Goal: Communication & Community: Answer question/provide support

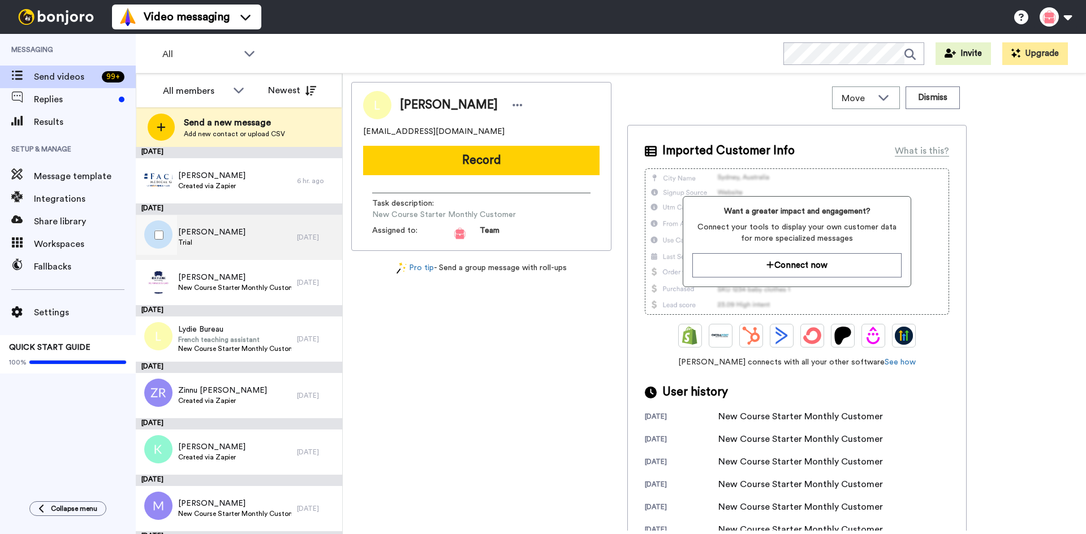
click at [238, 241] on div "[PERSON_NAME] Trial" at bounding box center [216, 237] width 161 height 45
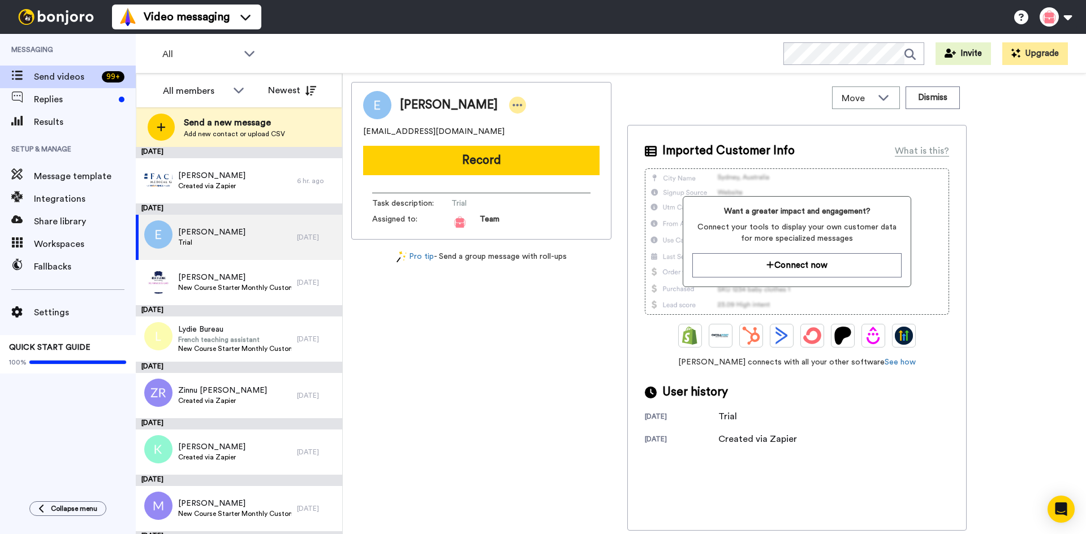
click at [512, 103] on icon at bounding box center [517, 105] width 10 height 11
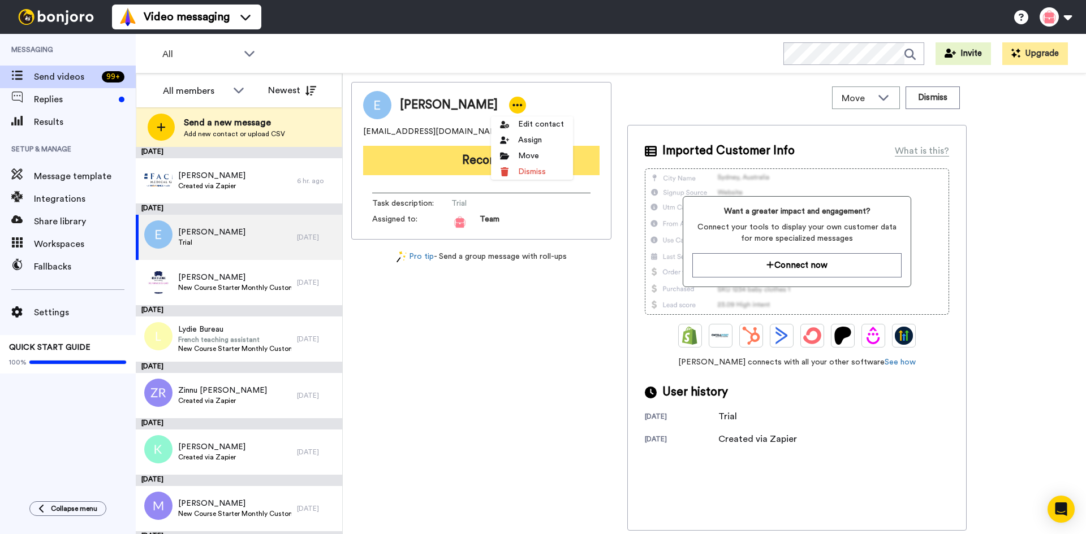
click at [396, 158] on button "Record" at bounding box center [481, 160] width 236 height 29
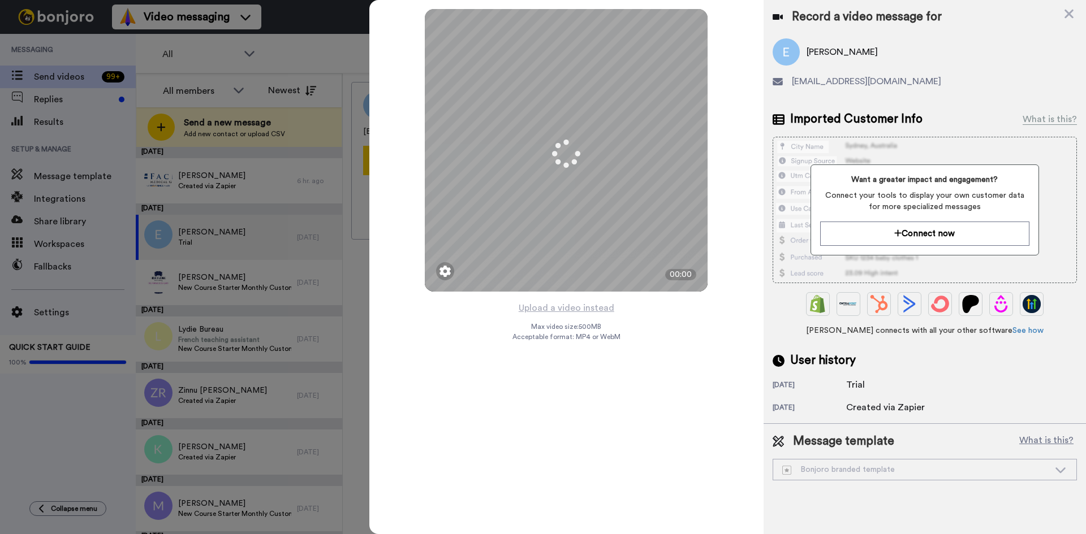
click at [907, 472] on div "Bonjoro branded template" at bounding box center [915, 469] width 267 height 11
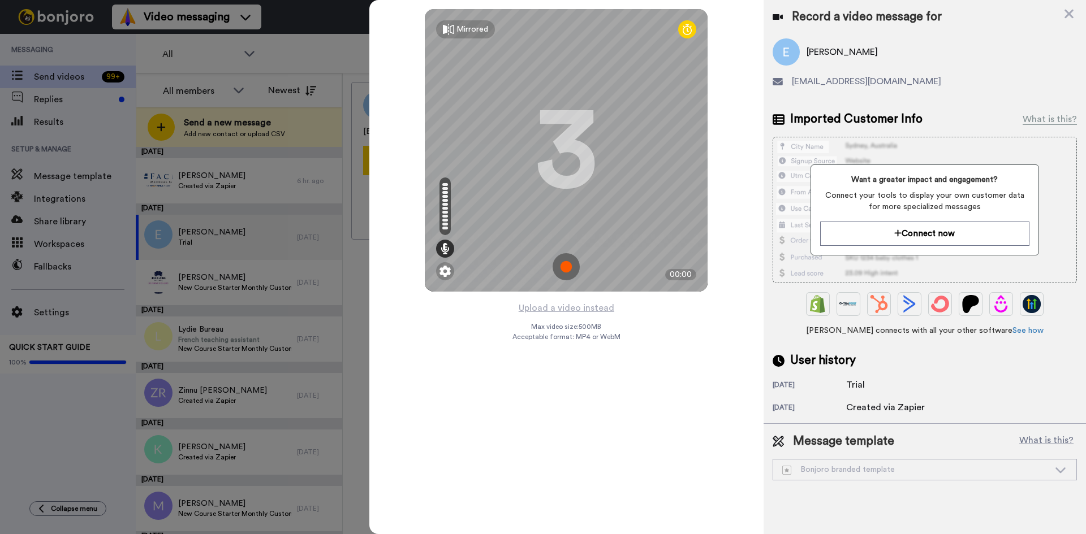
click at [907, 472] on div "Bonjoro branded template" at bounding box center [915, 469] width 267 height 11
click at [1022, 476] on div "Bonjoro branded template" at bounding box center [924, 470] width 303 height 20
click at [1021, 476] on div "Bonjoro branded template" at bounding box center [915, 469] width 267 height 11
click at [1020, 475] on div "Bonjoro branded template" at bounding box center [915, 469] width 267 height 11
click at [1019, 475] on div "Bonjoro branded template" at bounding box center [915, 469] width 267 height 11
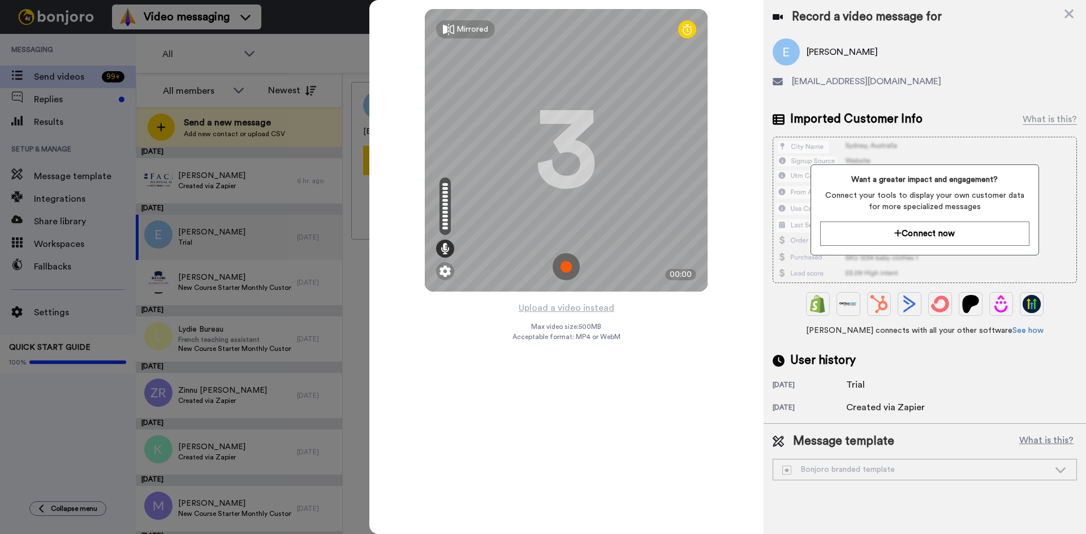
click at [1018, 475] on div "Bonjoro branded template" at bounding box center [915, 469] width 267 height 11
click at [1058, 468] on icon at bounding box center [1061, 469] width 14 height 11
click at [1068, 470] on div "Bonjoro branded template" at bounding box center [924, 470] width 303 height 20
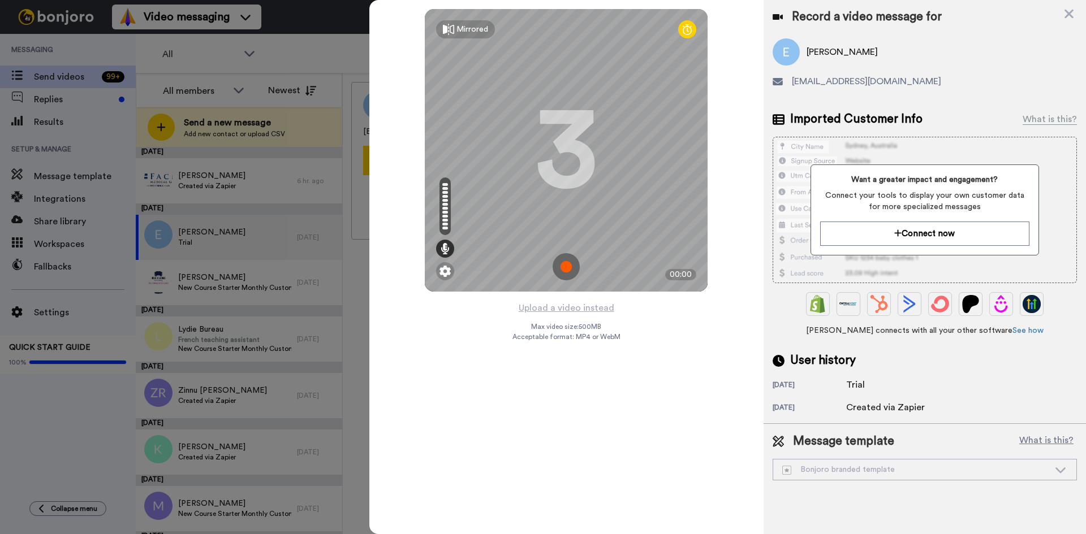
click at [1067, 470] on div "Bonjoro branded template" at bounding box center [924, 470] width 303 height 20
click at [566, 268] on img at bounding box center [566, 266] width 27 height 27
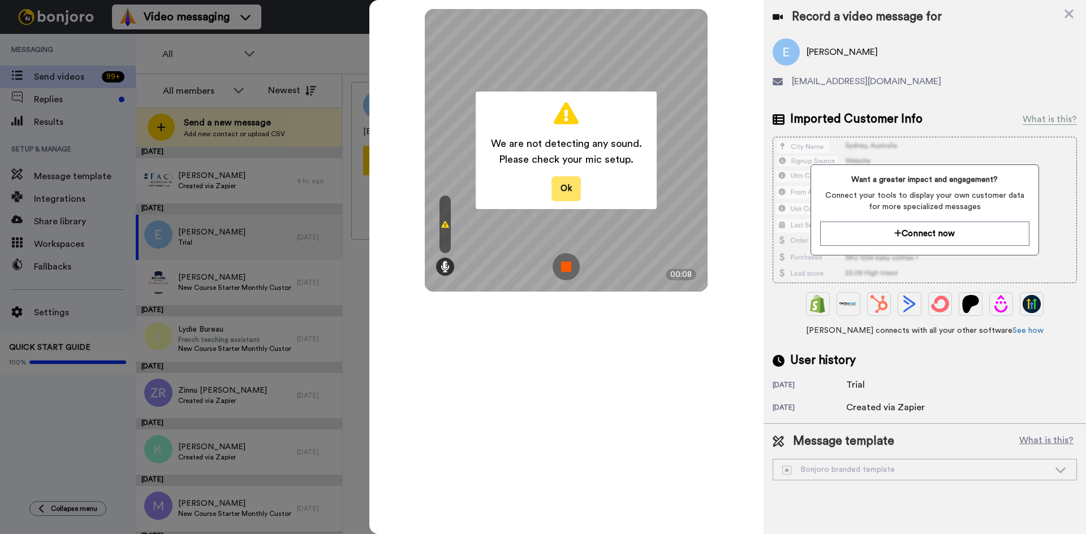
click at [575, 187] on button "Ok" at bounding box center [565, 188] width 29 height 24
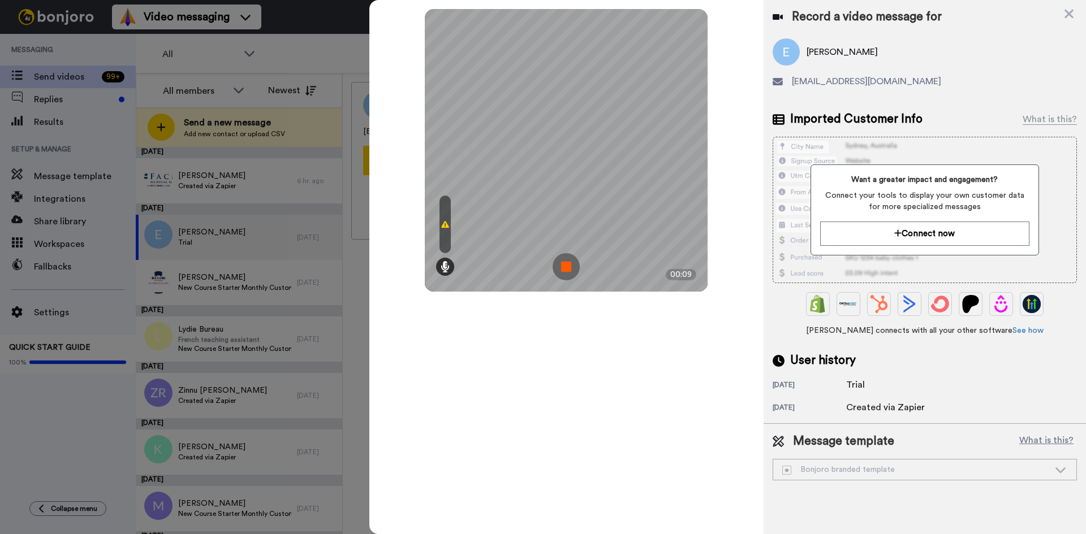
click at [565, 261] on img at bounding box center [566, 266] width 27 height 27
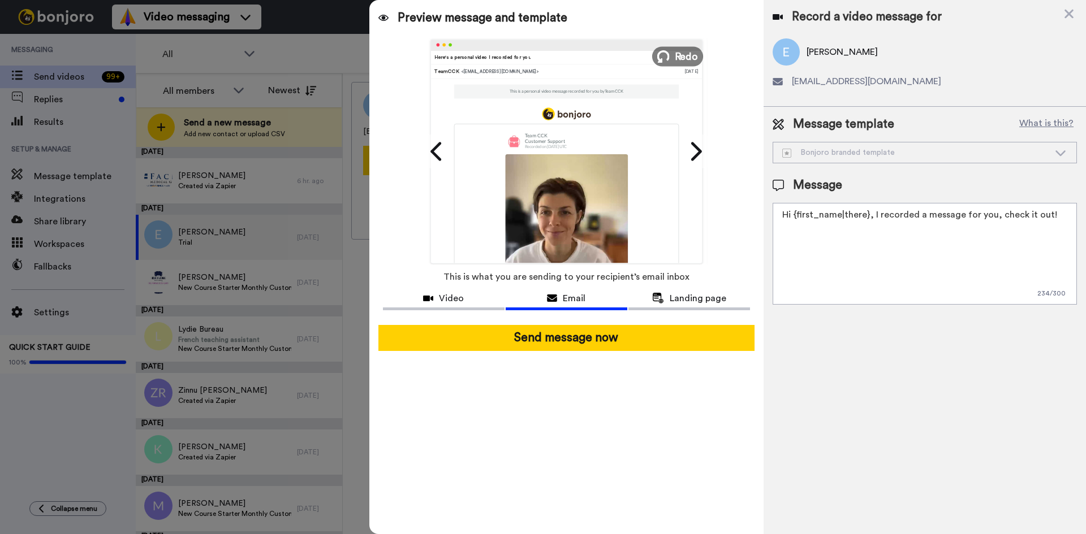
click at [681, 57] on span "Redo" at bounding box center [687, 56] width 24 height 15
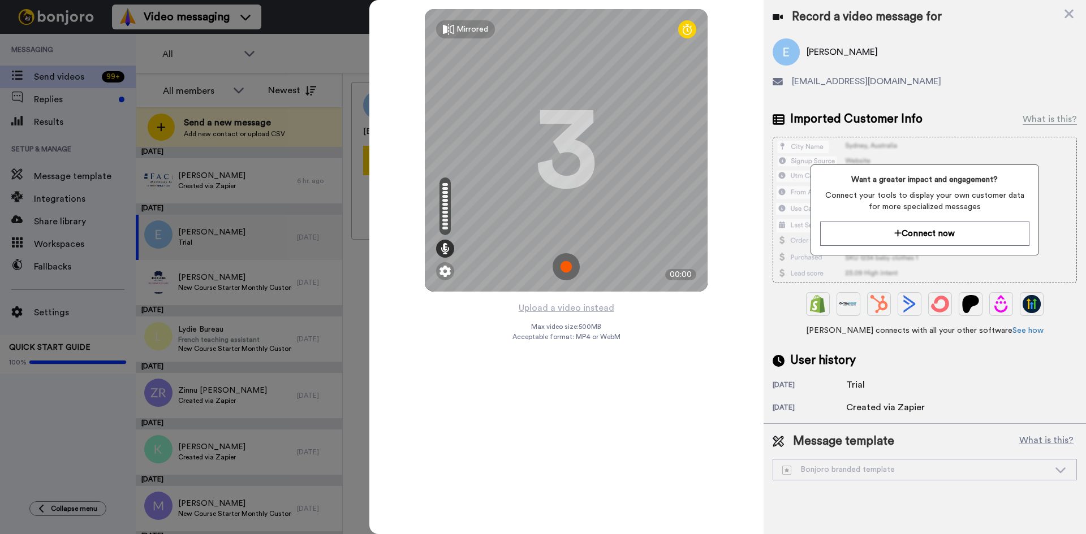
click at [570, 269] on img at bounding box center [566, 266] width 27 height 27
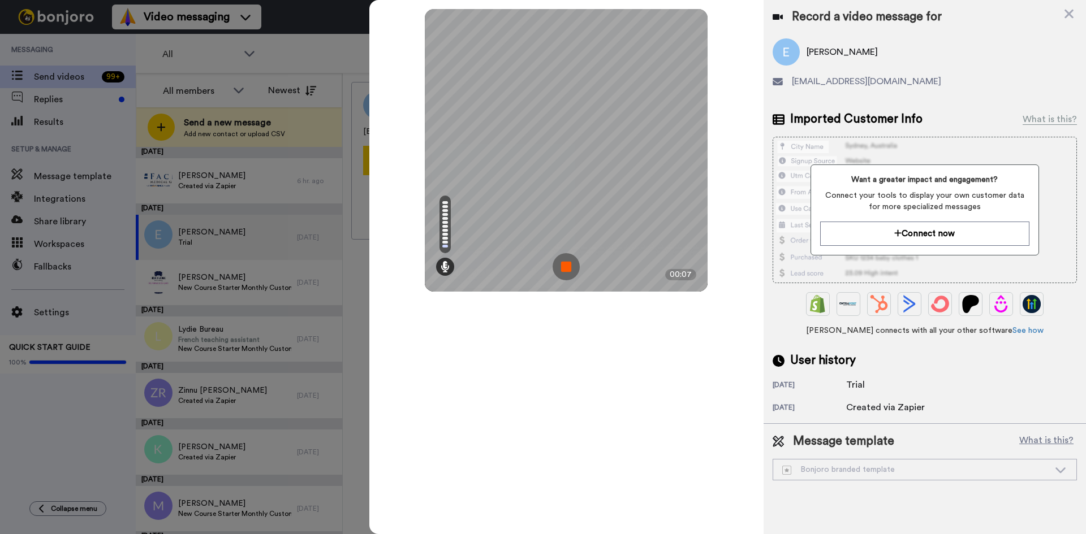
click at [573, 268] on img at bounding box center [566, 266] width 27 height 27
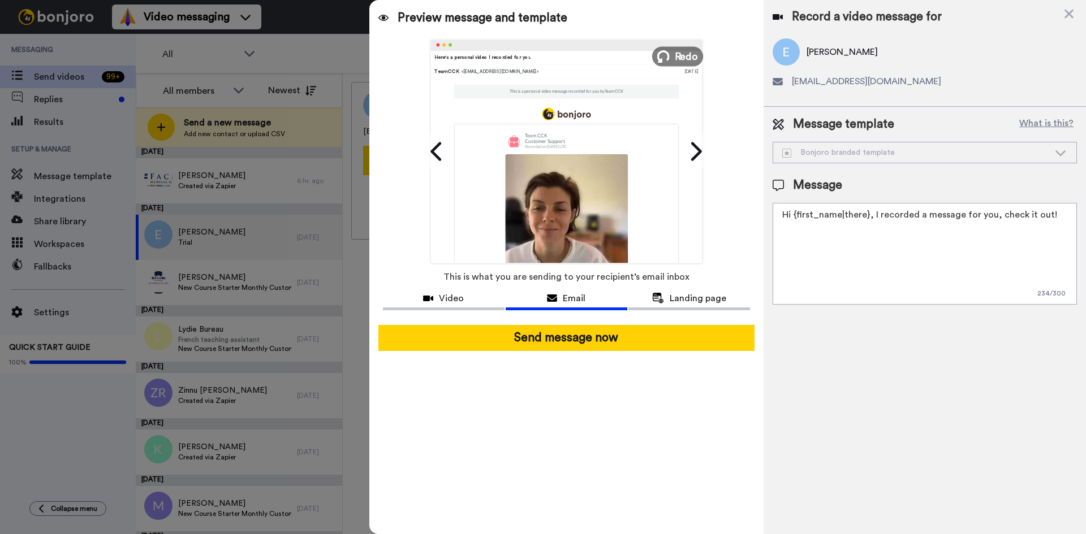
click at [669, 55] on icon at bounding box center [663, 56] width 12 height 12
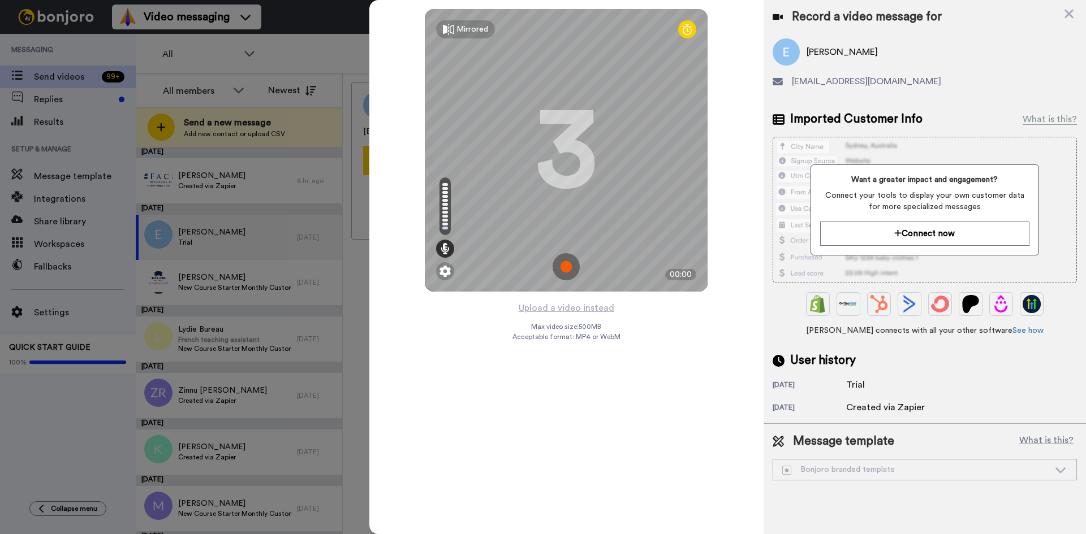
click at [565, 266] on img at bounding box center [566, 266] width 27 height 27
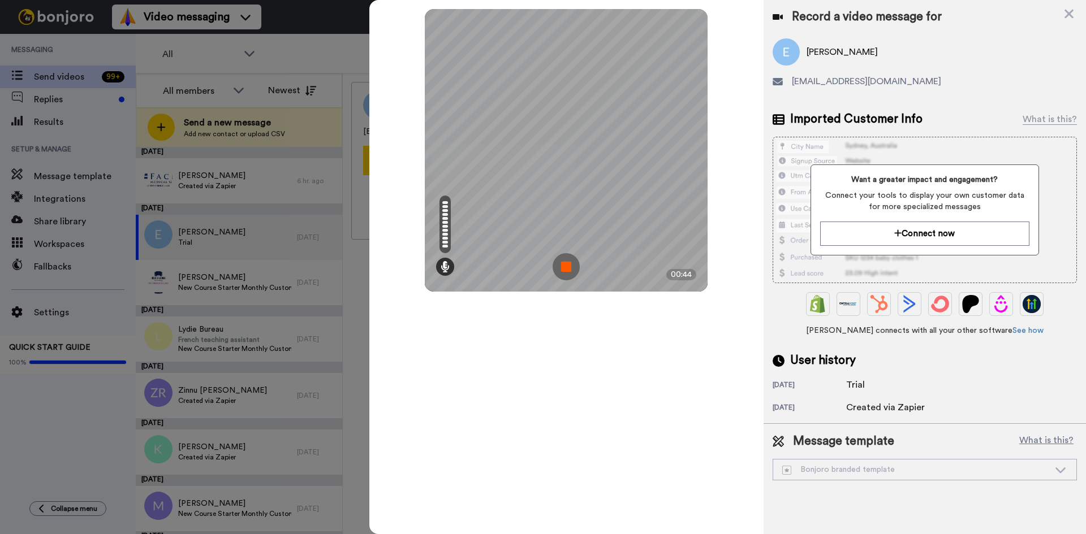
click at [568, 270] on img at bounding box center [566, 266] width 27 height 27
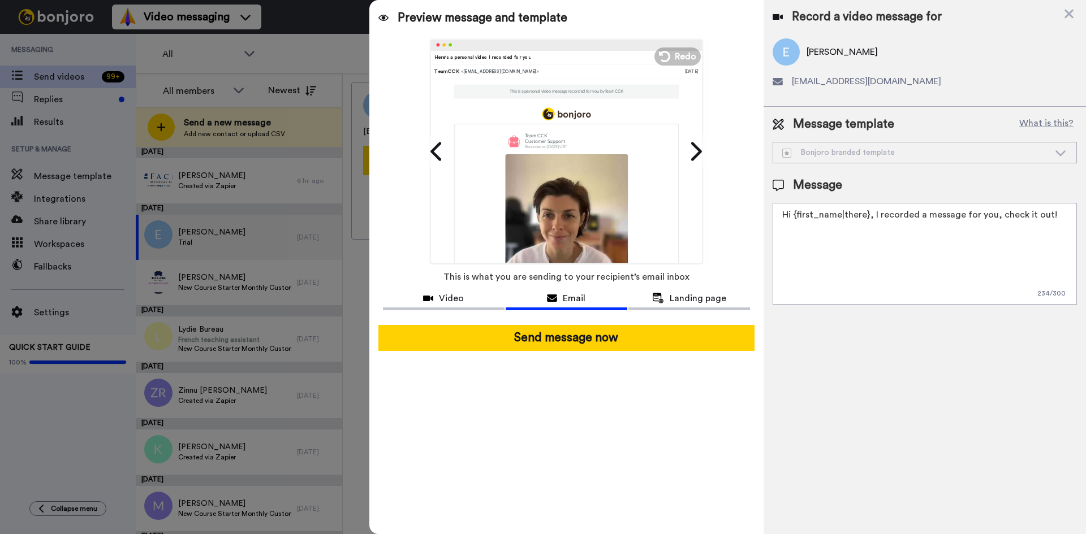
click at [797, 228] on textarea "Hi {first_name|there}, I recorded a message for you, check it out!" at bounding box center [925, 254] width 304 height 102
click at [786, 235] on textarea "Hi {first_name|there}, I recorded a message for you, check it out!" at bounding box center [925, 254] width 304 height 102
drag, startPoint x: 1048, startPoint y: 216, endPoint x: 754, endPoint y: 219, distance: 293.5
click at [754, 219] on div "Preview message and template Play/Pause Here's a personal video I recorded for …" at bounding box center [727, 267] width 717 height 534
paste textarea "Eden, welcome to CCK! We'd love to answer any questions you may have about usin…"
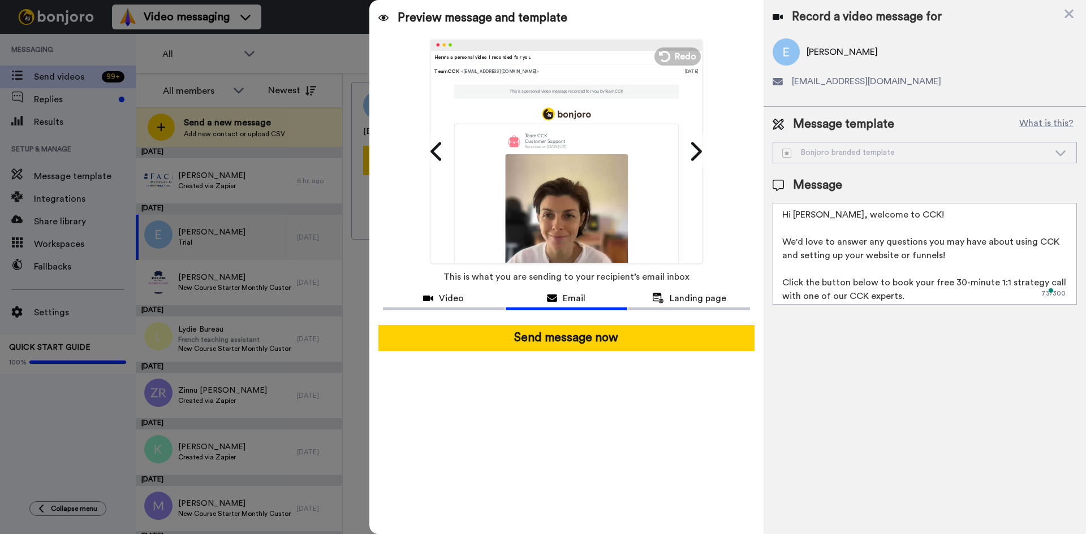
drag, startPoint x: 811, startPoint y: 217, endPoint x: 802, endPoint y: 218, distance: 9.1
click at [802, 218] on textarea "Hi Eden, welcome to CCK! We'd love to answer any questions you may have about u…" at bounding box center [925, 254] width 304 height 102
drag, startPoint x: 814, startPoint y: 214, endPoint x: 805, endPoint y: 217, distance: 8.9
click at [805, 217] on textarea "Hi Eden, welcome to CCK! We'd love to answer any questions you may have about u…" at bounding box center [925, 254] width 304 height 102
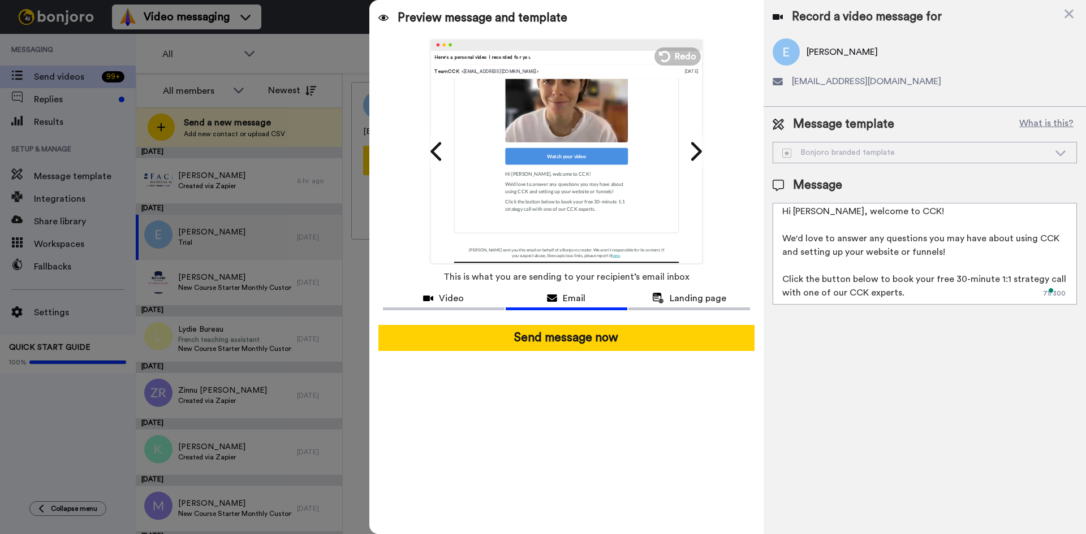
scroll to position [252, 0]
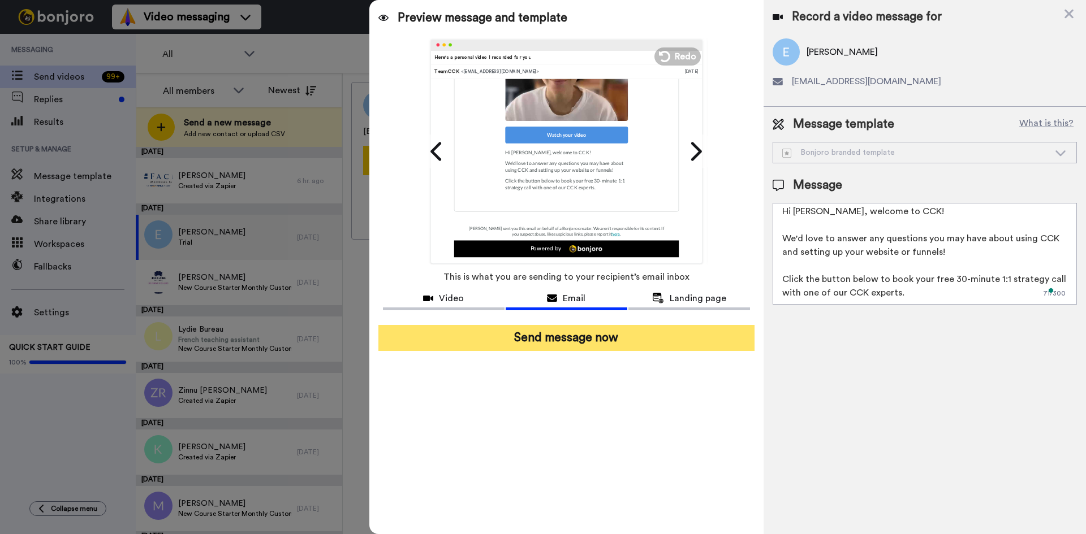
type textarea "Hi Edward, welcome to CCK! We'd love to answer any questions you may have about…"
click at [639, 337] on button "Send message now" at bounding box center [566, 338] width 376 height 26
